Goal: Task Accomplishment & Management: Use online tool/utility

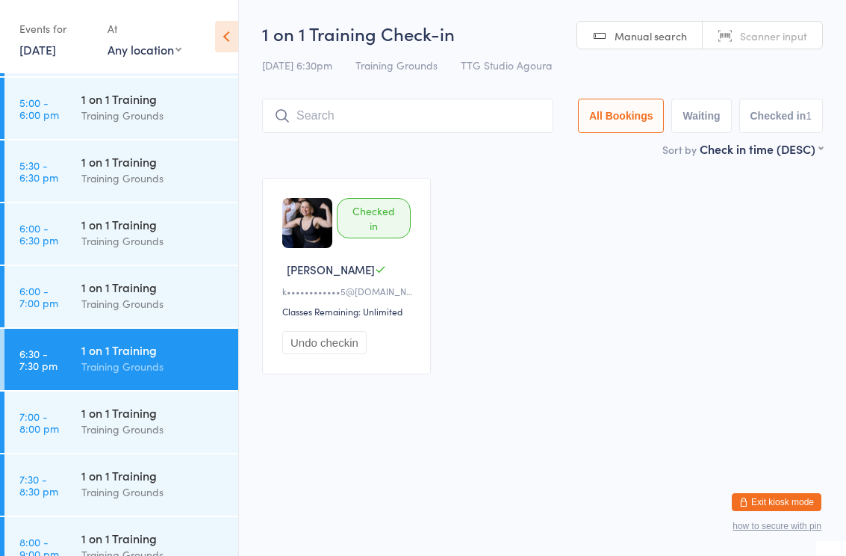
scroll to position [1672, 0]
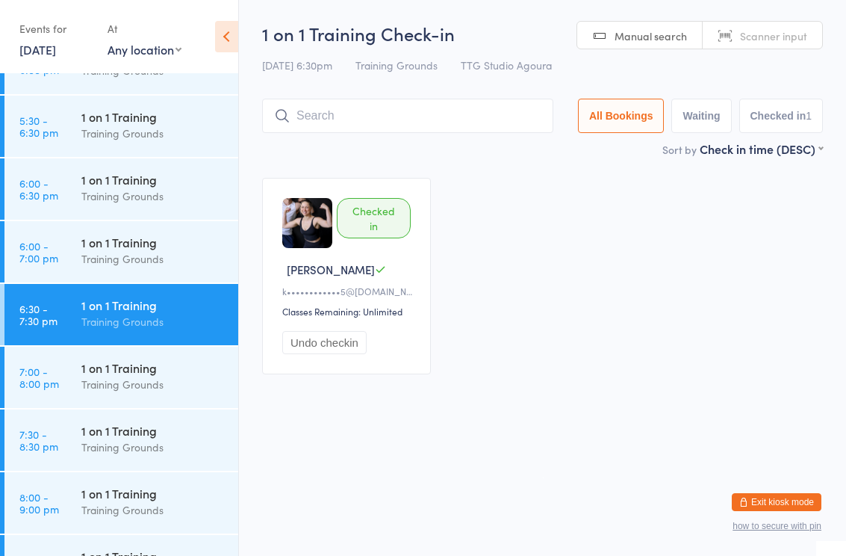
click at [29, 210] on link "6:00 - 6:30 pm 1 on 1 Training Training Grounds" at bounding box center [121, 188] width 234 height 61
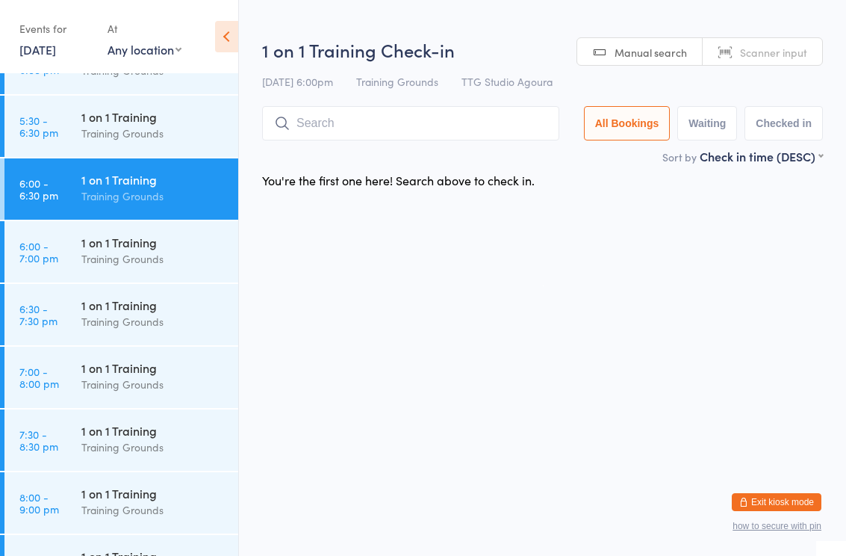
click at [39, 261] on time "6:00 - 7:00 pm" at bounding box center [38, 252] width 39 height 24
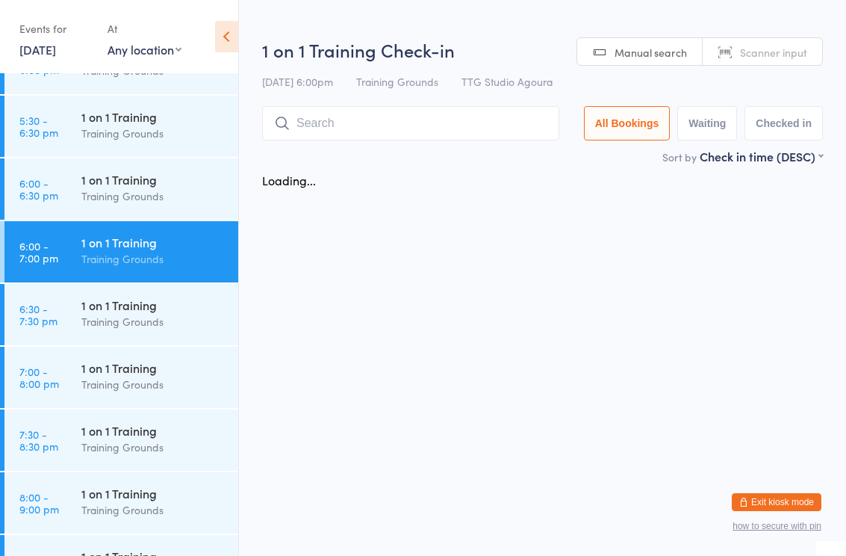
click at [447, 126] on input "search" at bounding box center [410, 123] width 297 height 34
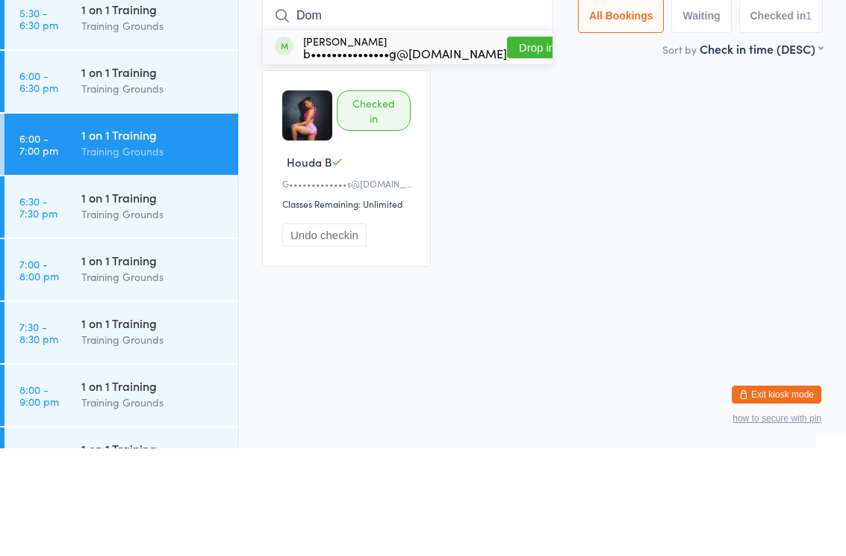
type input "Dom"
click at [527, 144] on button "Drop in" at bounding box center [537, 155] width 60 height 22
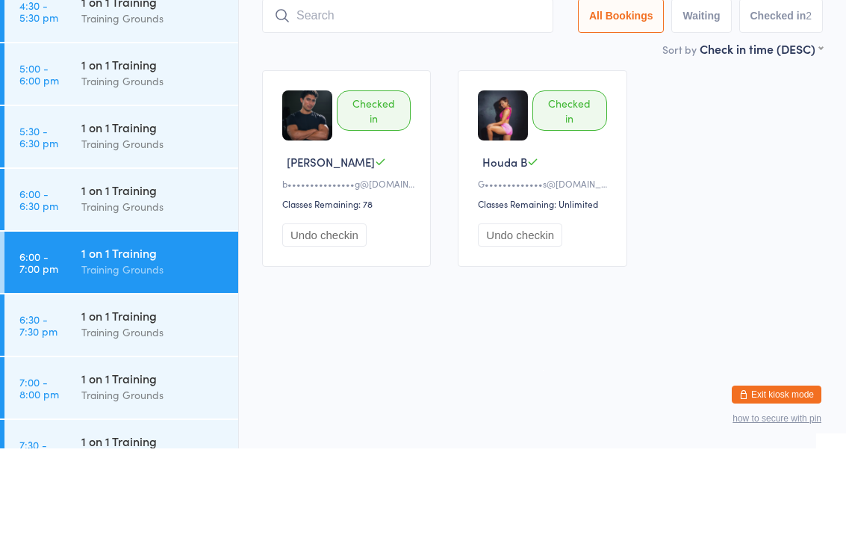
scroll to position [1548, 0]
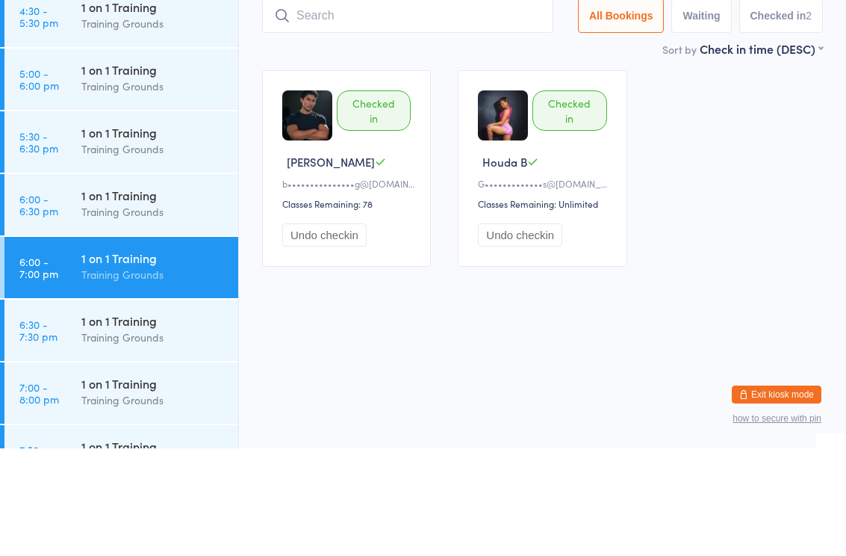
click at [153, 169] on div "1 on 1 Training" at bounding box center [153, 177] width 144 height 16
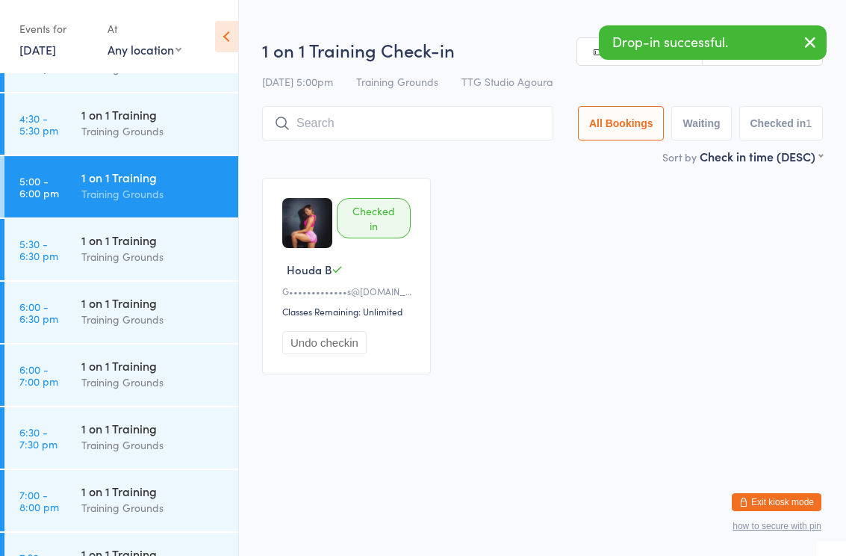
click at [425, 129] on input "search" at bounding box center [407, 123] width 291 height 34
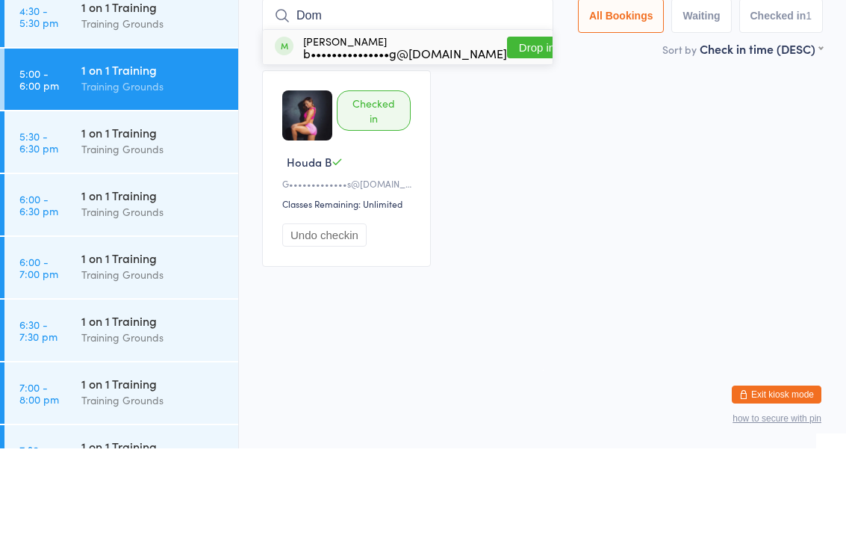
type input "Dom"
click at [509, 144] on button "Drop in" at bounding box center [537, 155] width 60 height 22
